Goal: Information Seeking & Learning: Learn about a topic

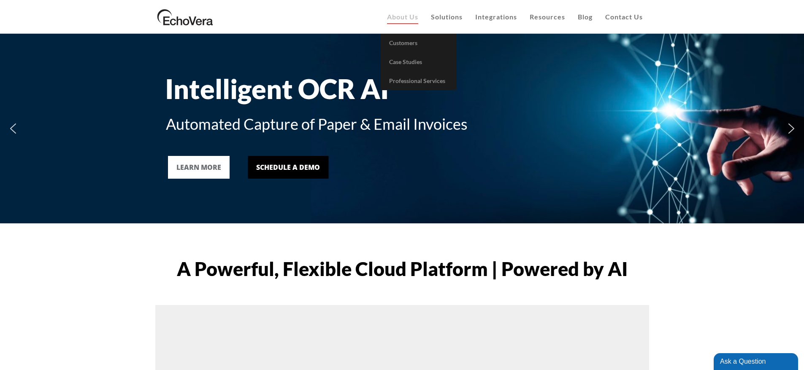
click at [400, 14] on span "About Us" at bounding box center [402, 17] width 31 height 8
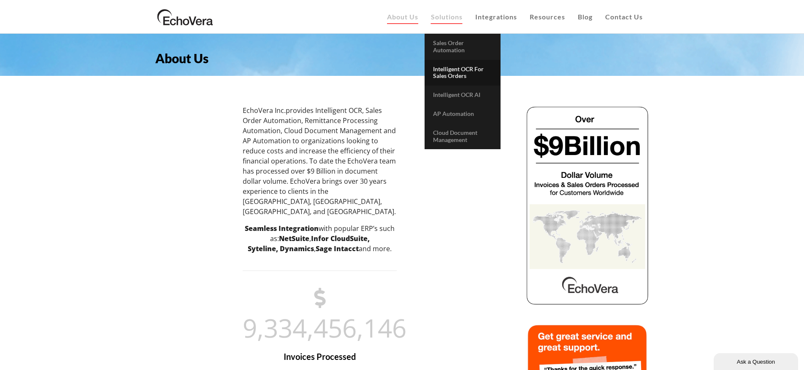
click at [462, 74] on span "Intelligent OCR for Sales Orders" at bounding box center [458, 72] width 51 height 14
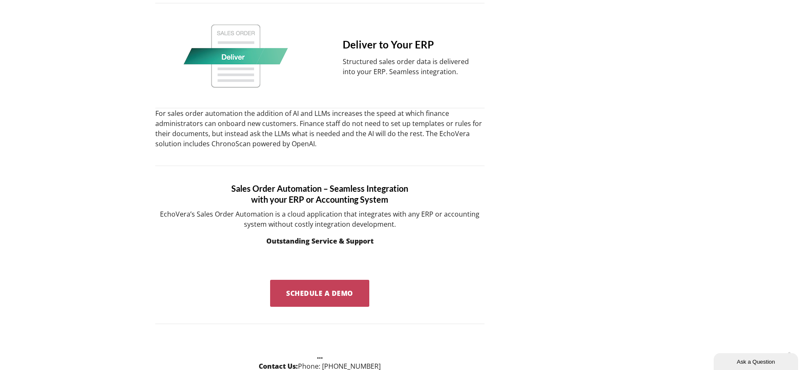
scroll to position [970, 0]
